Goal: Find specific page/section: Find specific page/section

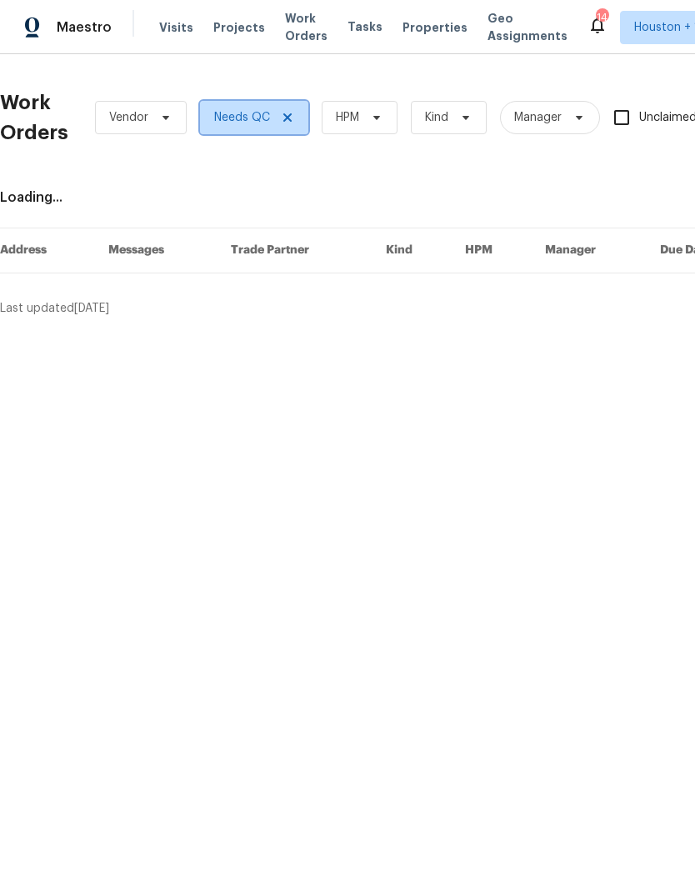
click at [277, 123] on span at bounding box center [285, 117] width 18 height 13
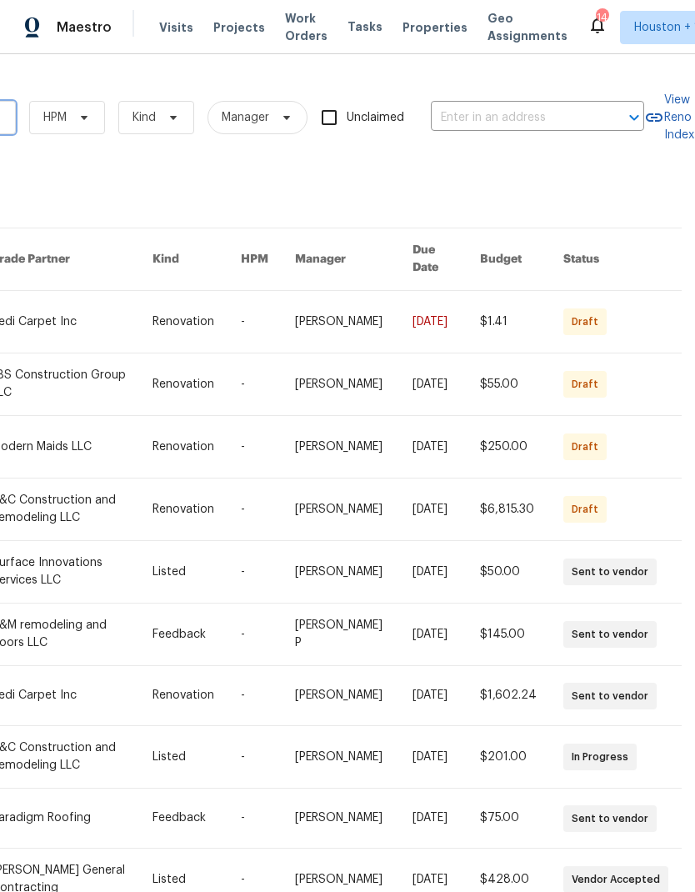
scroll to position [0, 274]
click at [555, 109] on input "text" at bounding box center [514, 118] width 167 height 26
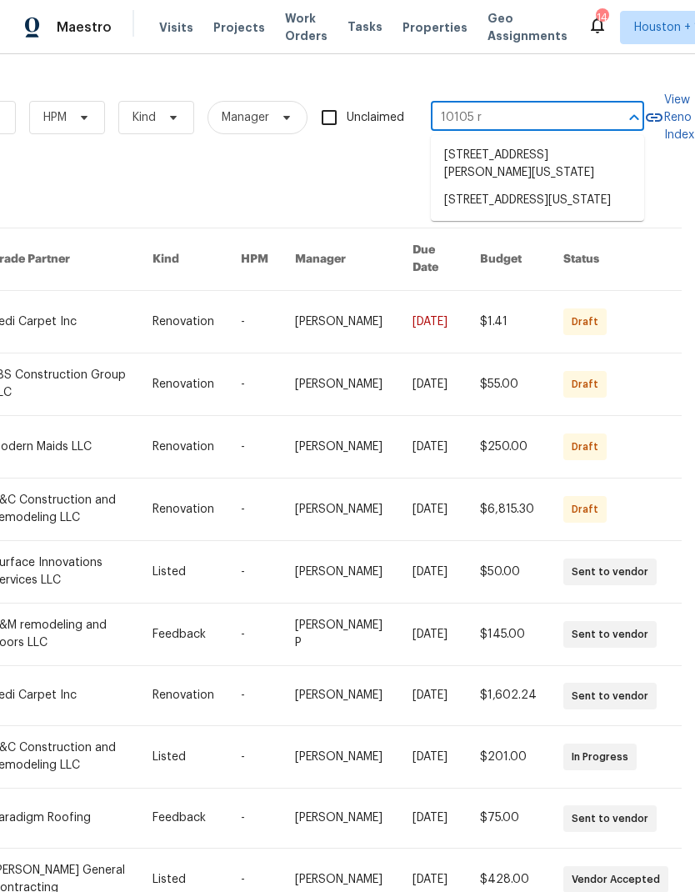
type input "10105 ri"
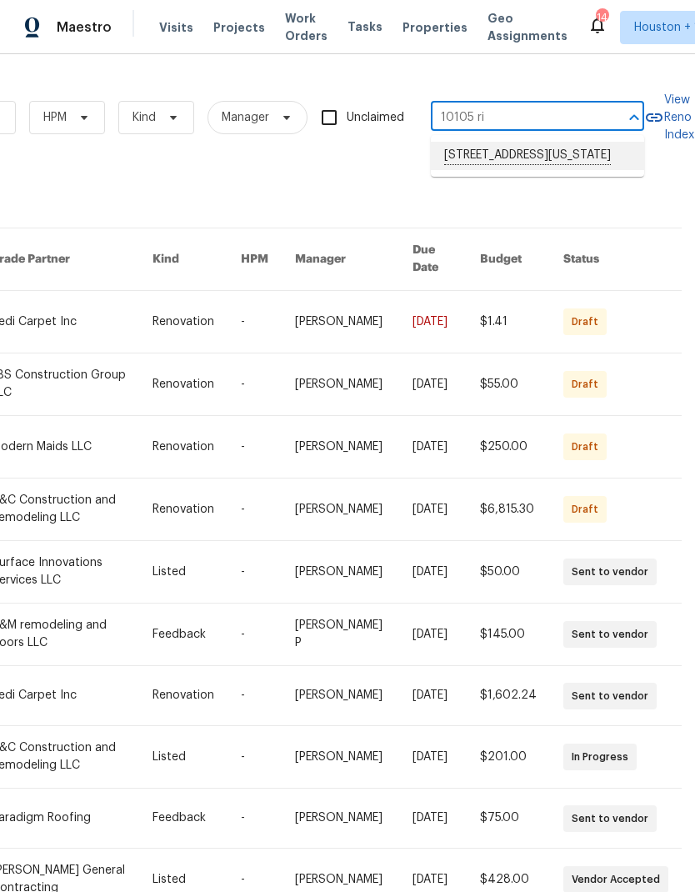
click at [583, 163] on li "[STREET_ADDRESS][US_STATE]" at bounding box center [537, 156] width 213 height 28
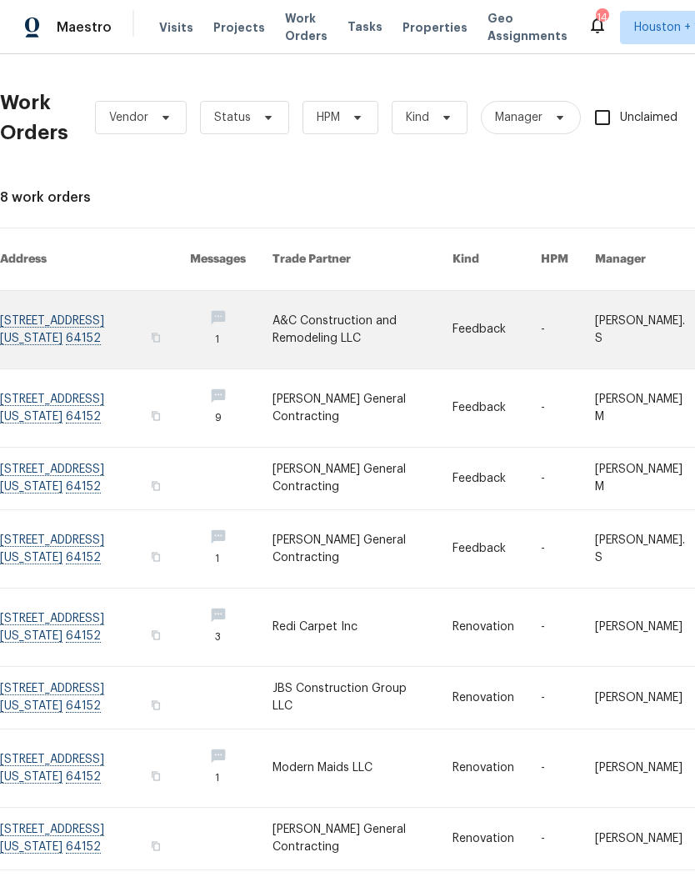
click at [367, 326] on link at bounding box center [363, 330] width 180 height 78
